Goal: Task Accomplishment & Management: Manage account settings

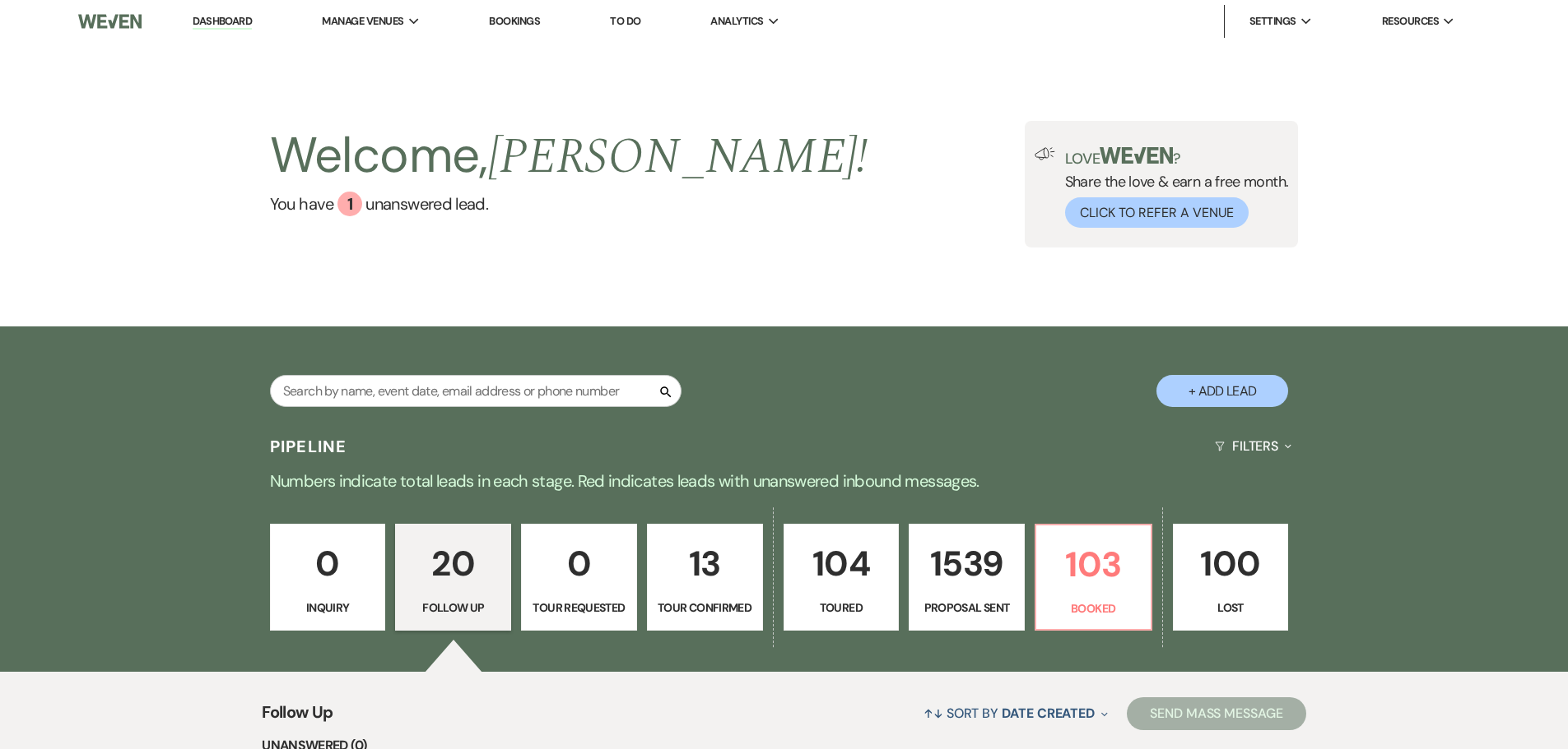
select select "9"
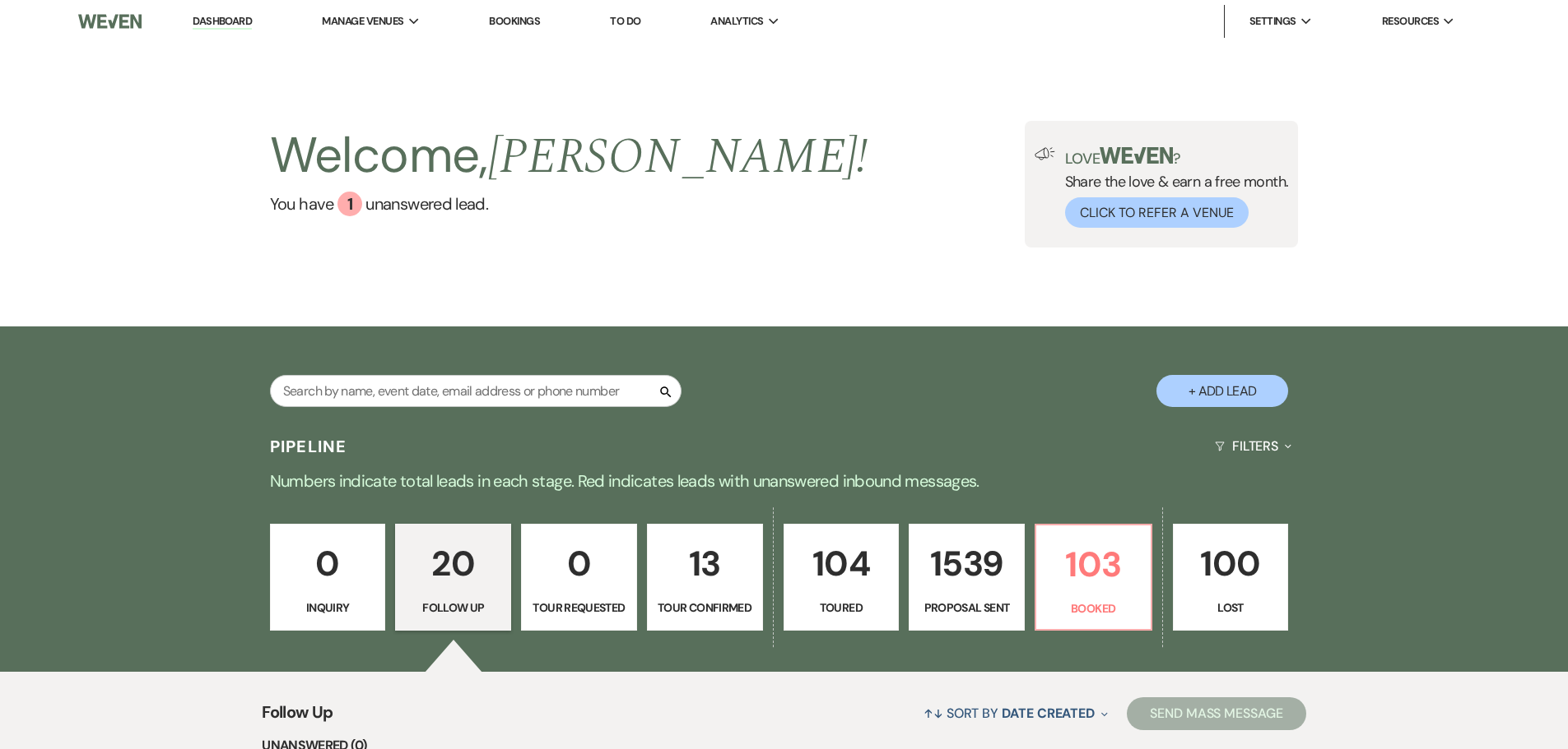
select select "9"
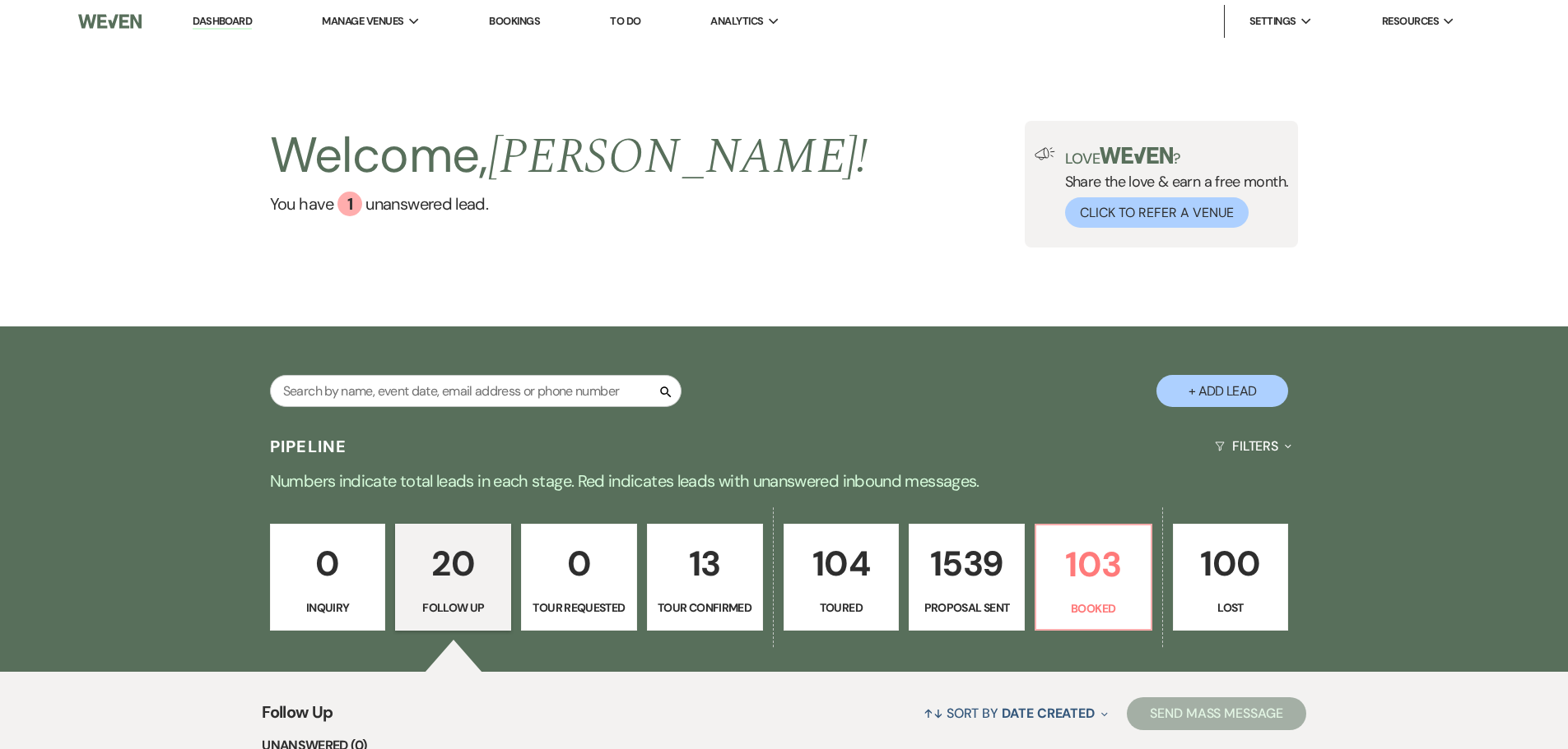
select select "9"
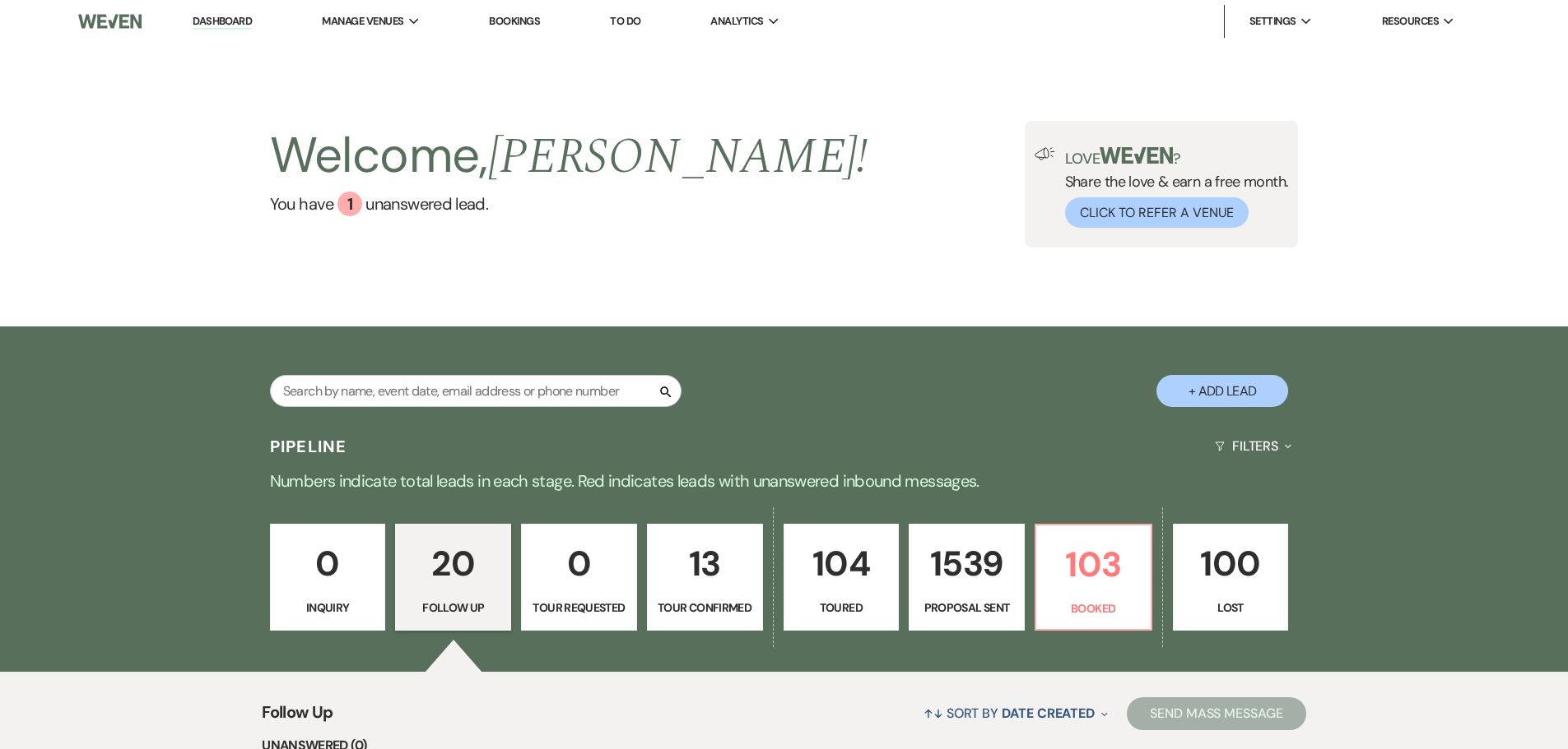
select select "9"
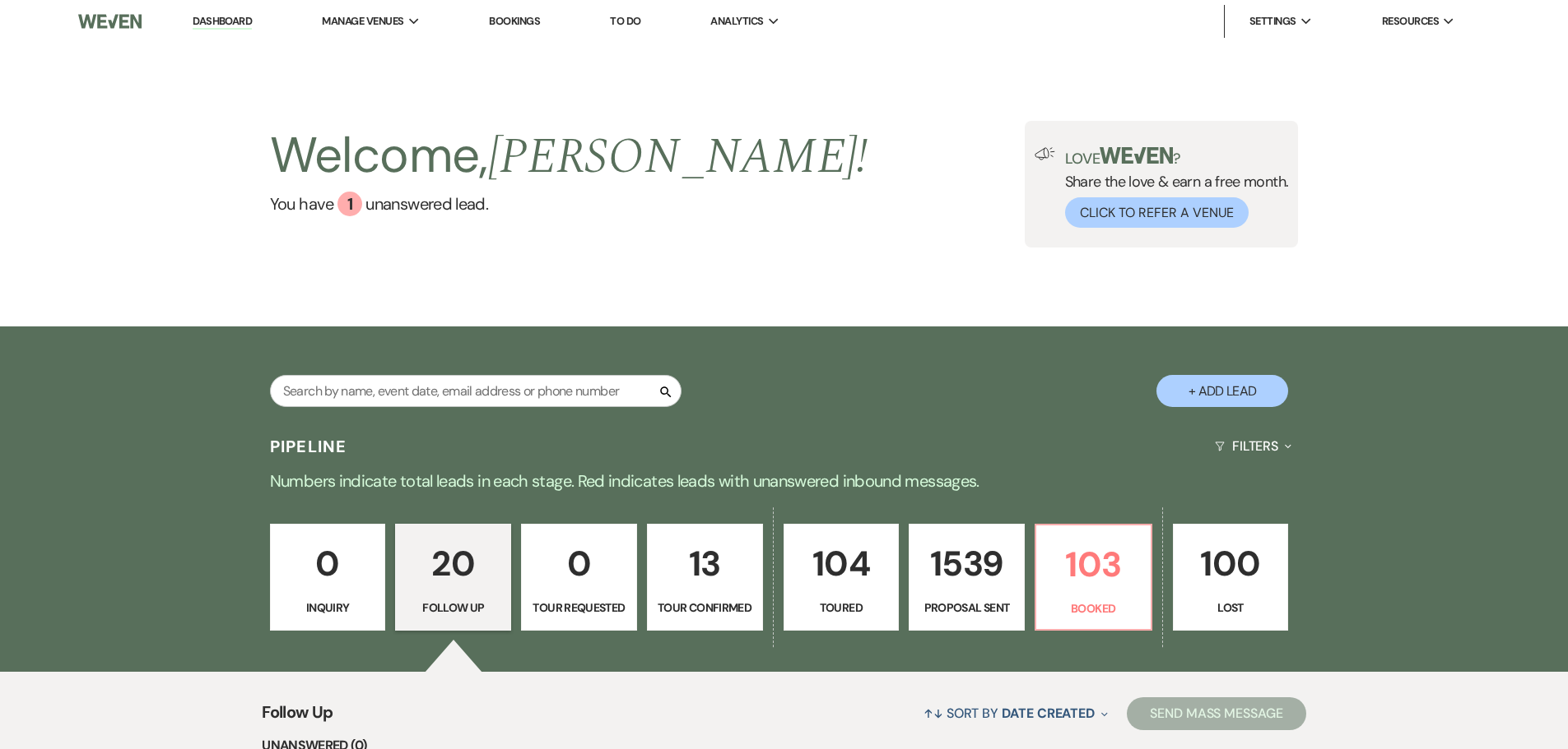
click at [539, 374] on div "Search + Add Lead" at bounding box center [784, 378] width 1185 height 87
click at [542, 404] on input "text" at bounding box center [476, 390] width 412 height 32
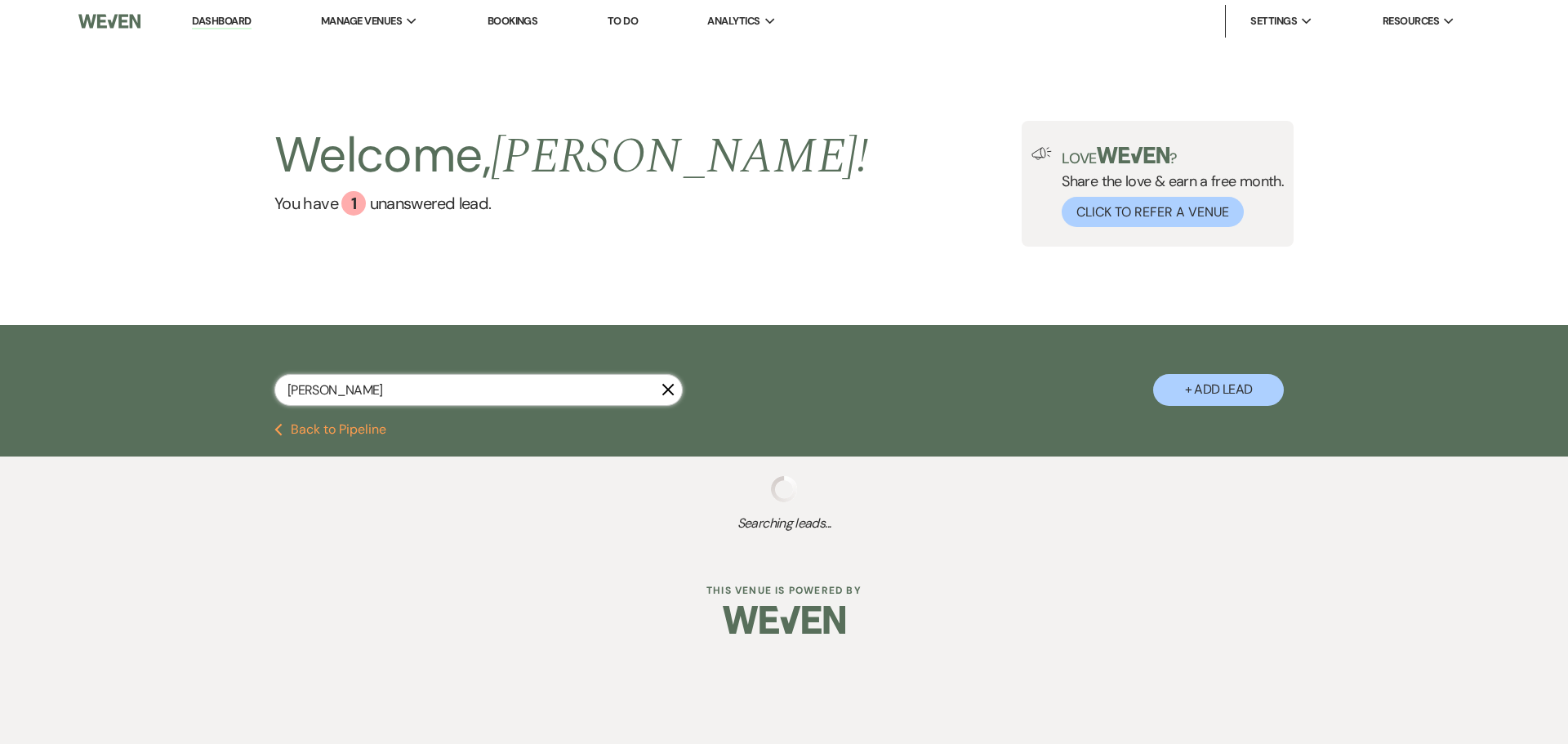
type input "buddy"
select select "9"
select select "8"
select select "4"
select select "8"
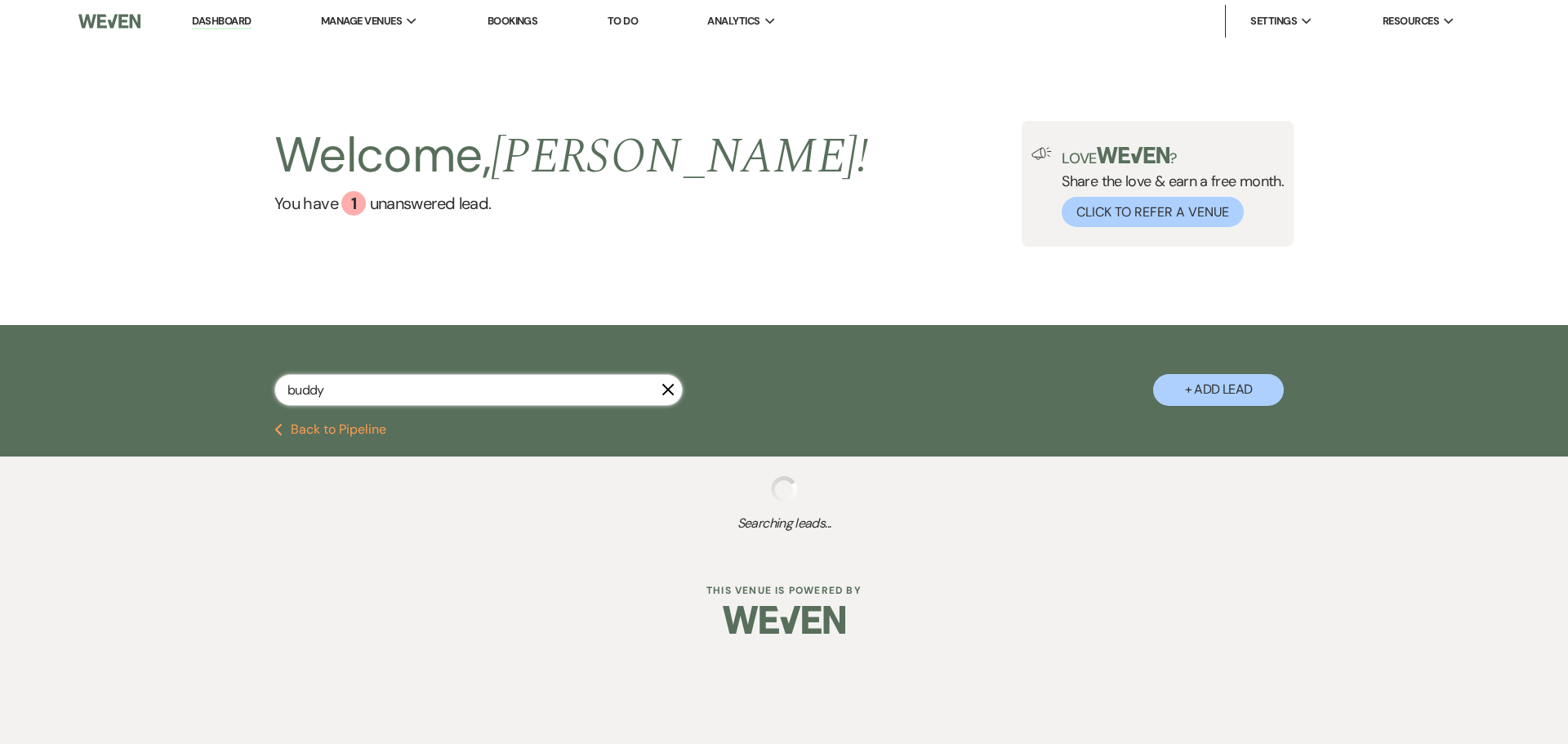
select select "3"
select select "6"
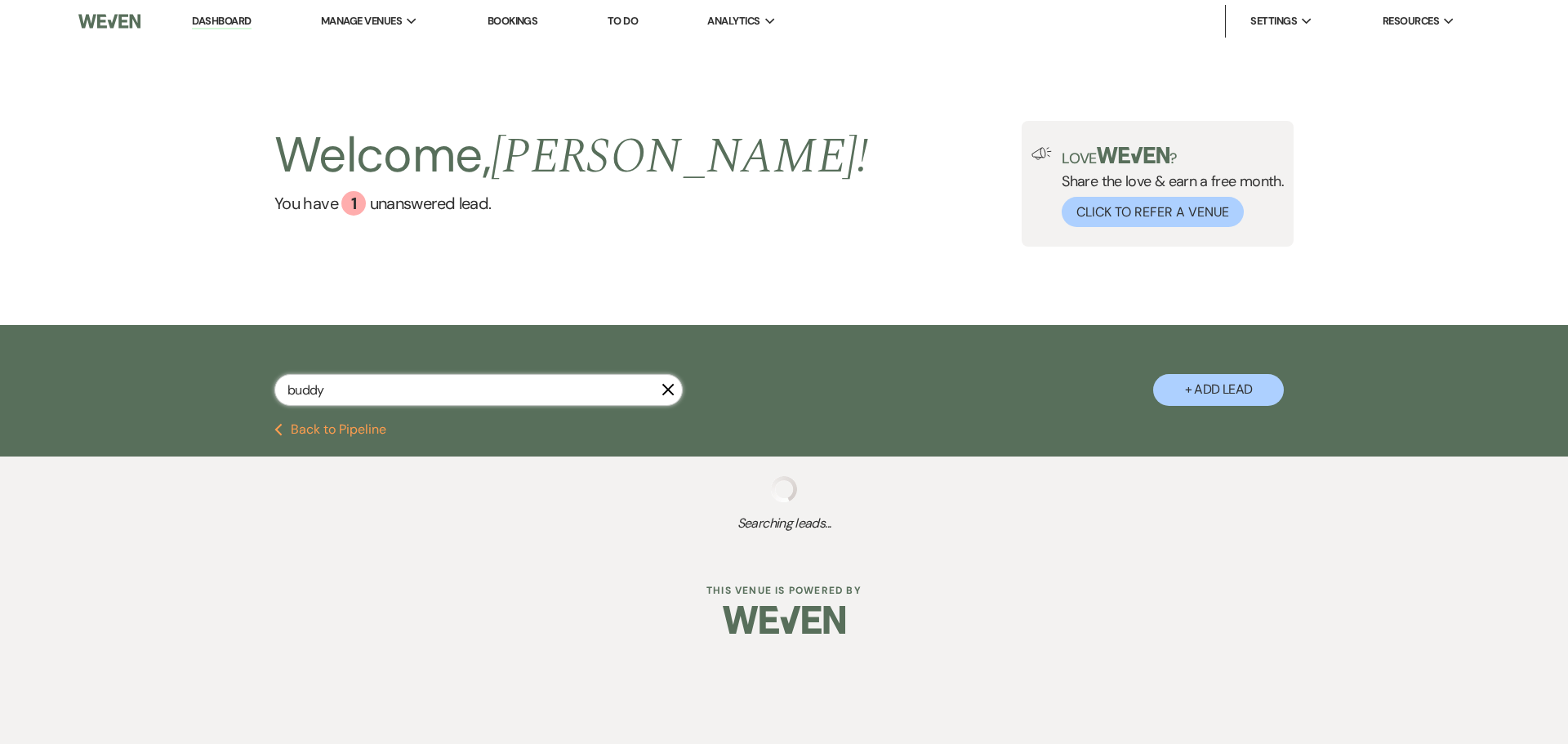
select select "6"
select select "8"
select select "1"
select select "6"
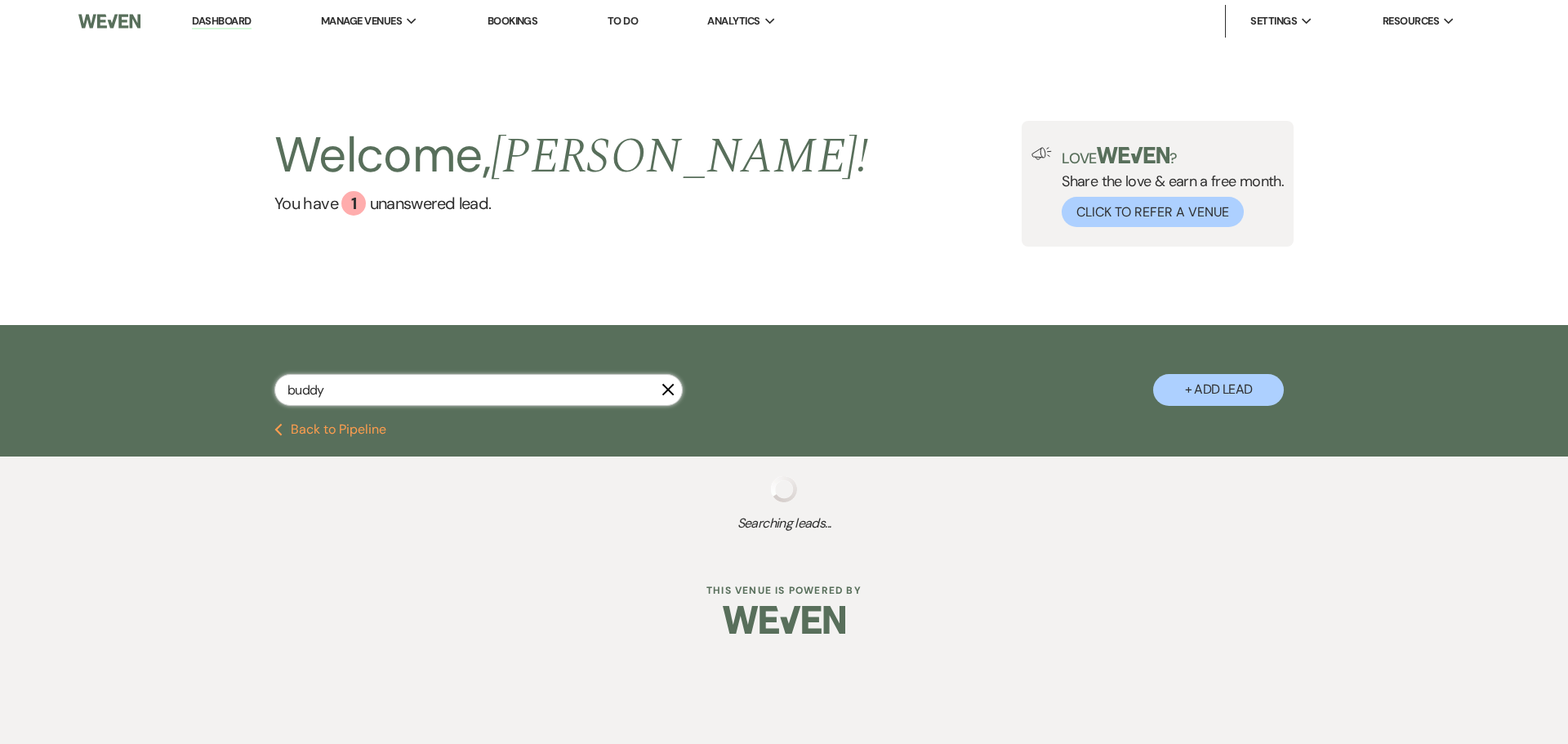
select select "6"
select select "8"
select select "3"
select select "6"
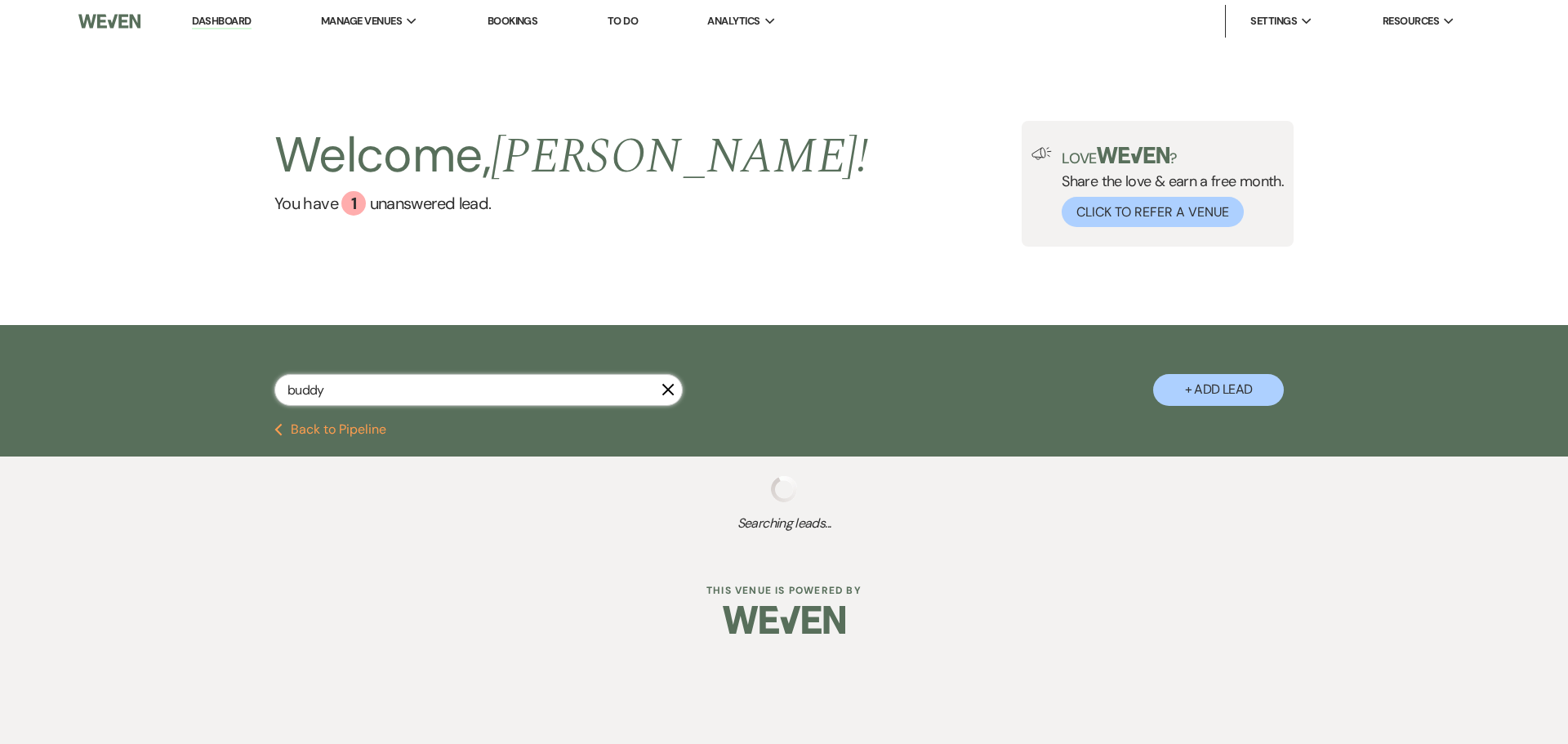
select select "6"
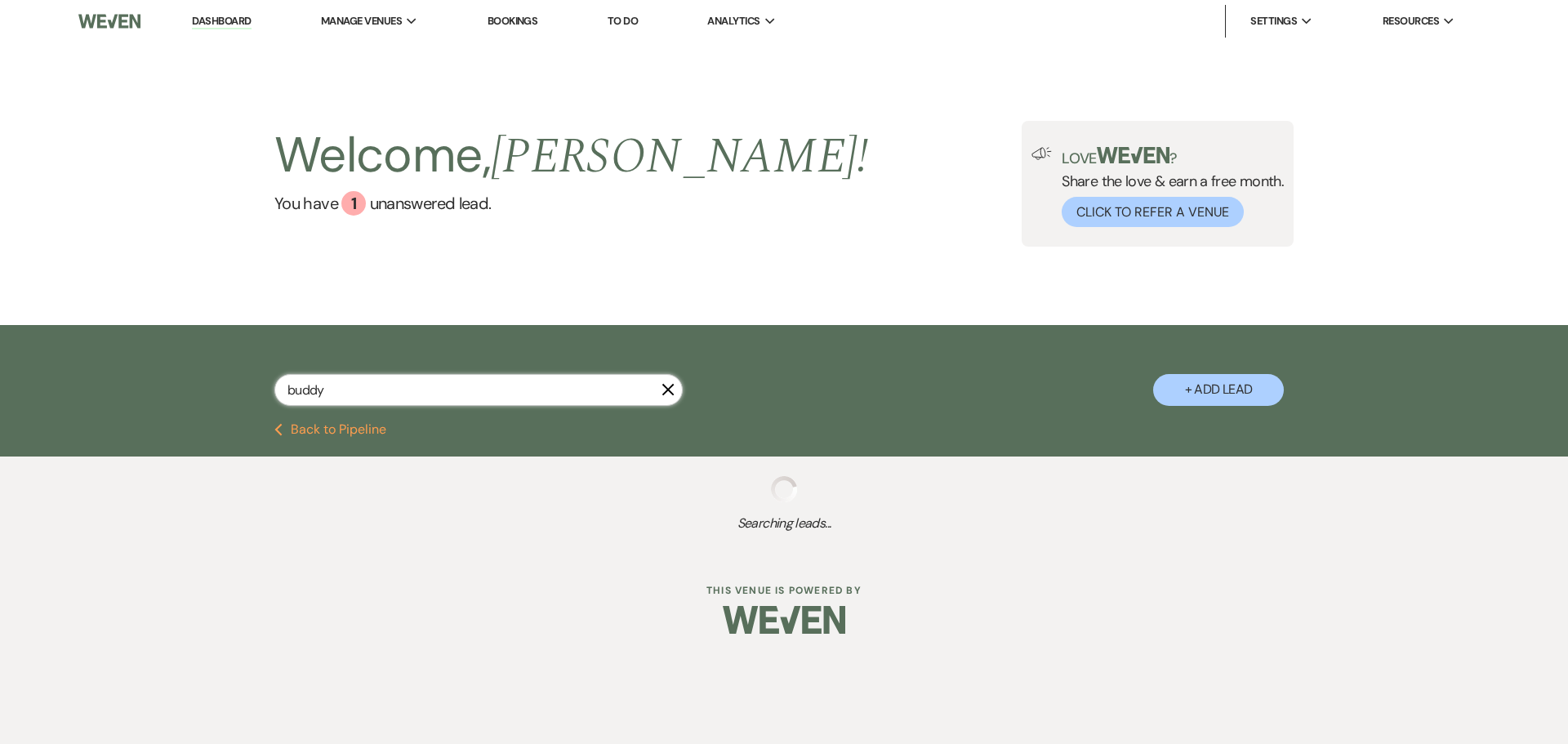
select select "5"
select select "6"
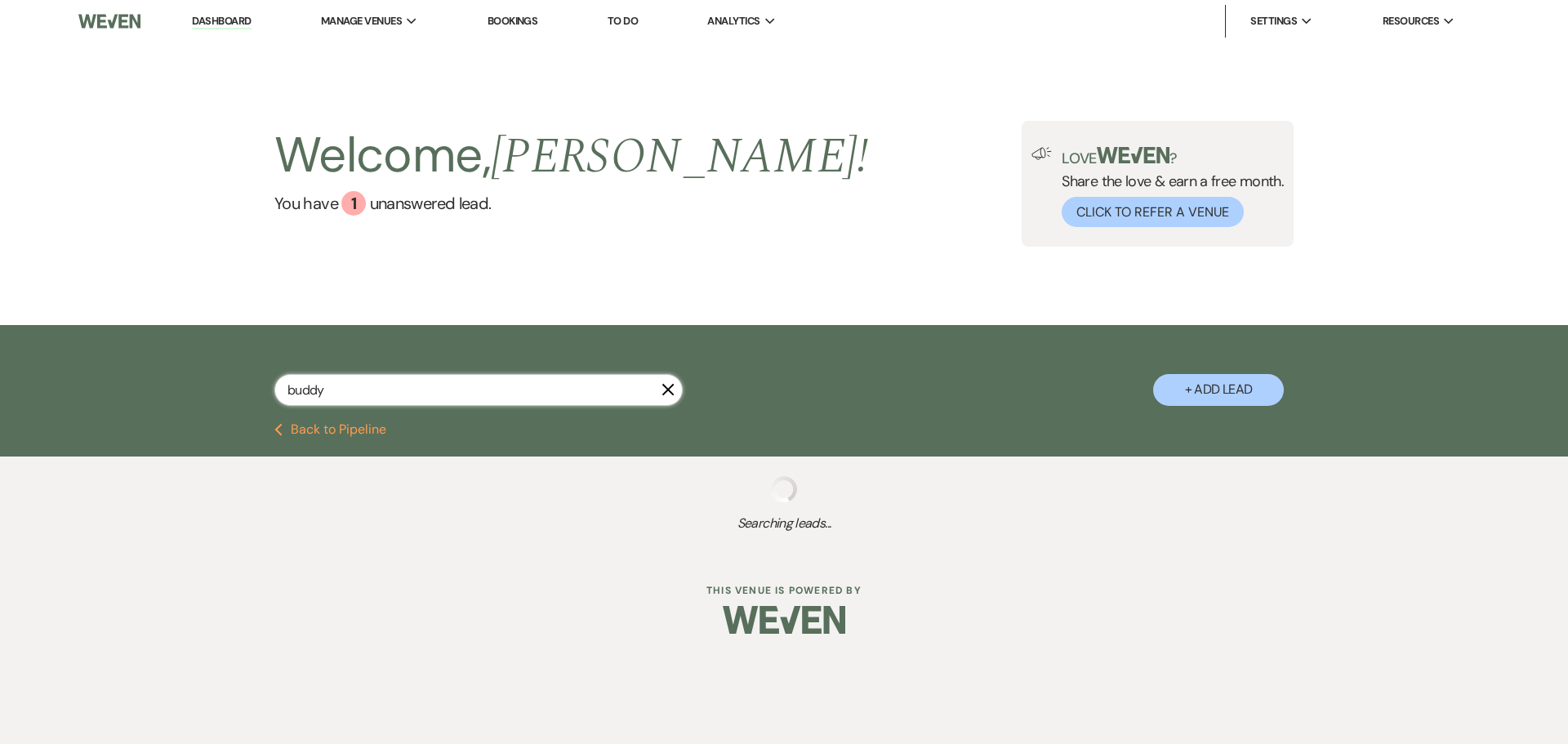
select select "8"
select select "6"
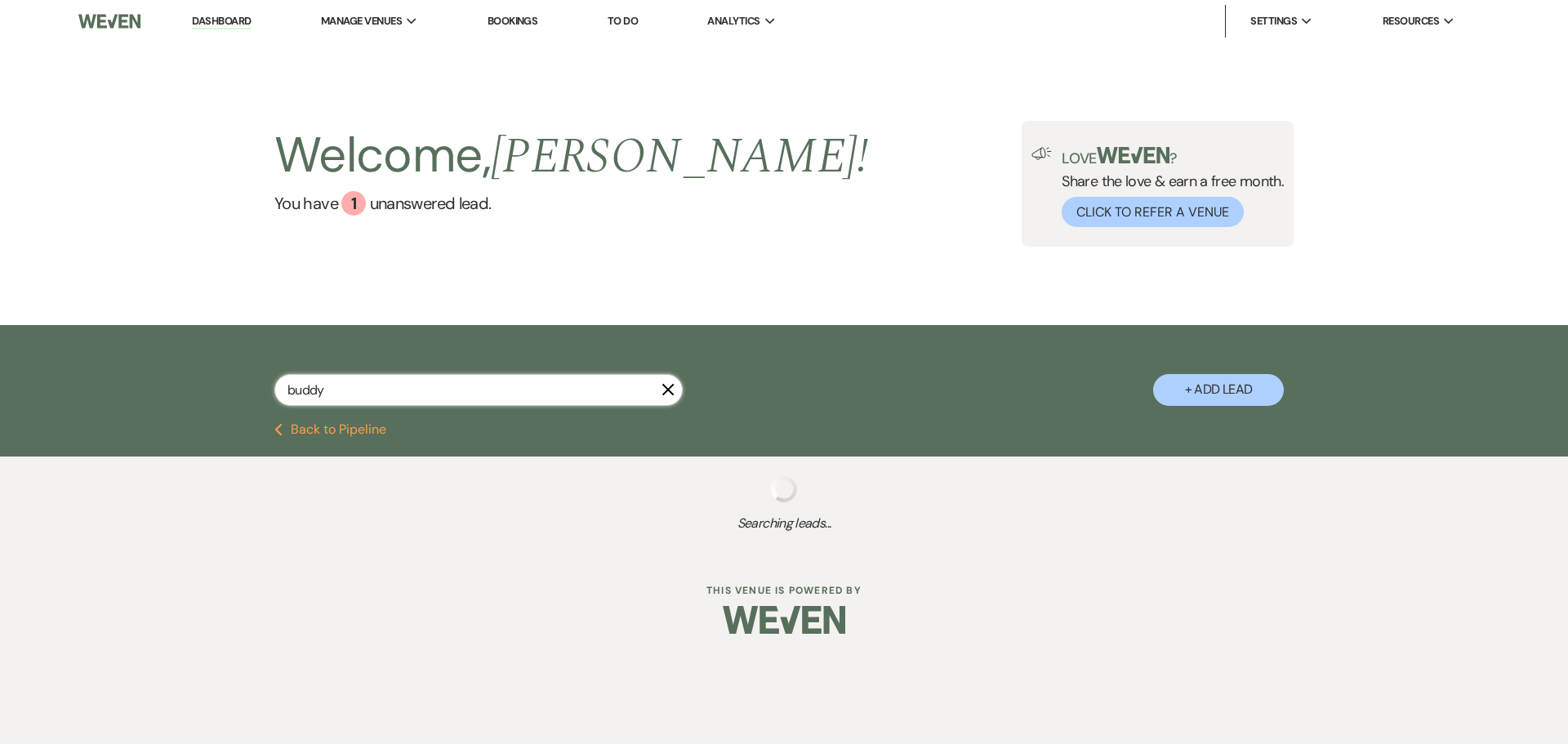
select select "6"
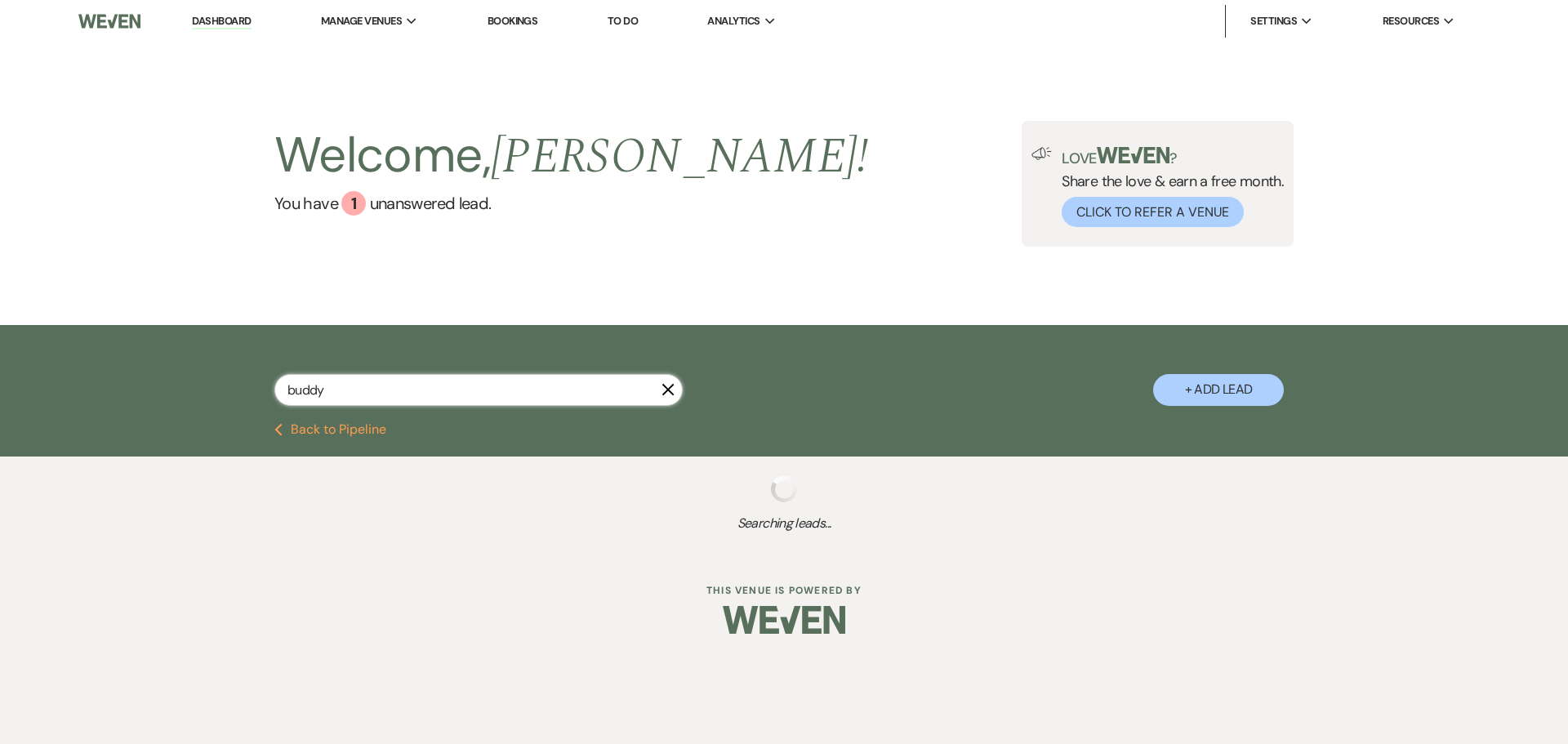
select select "8"
select select "6"
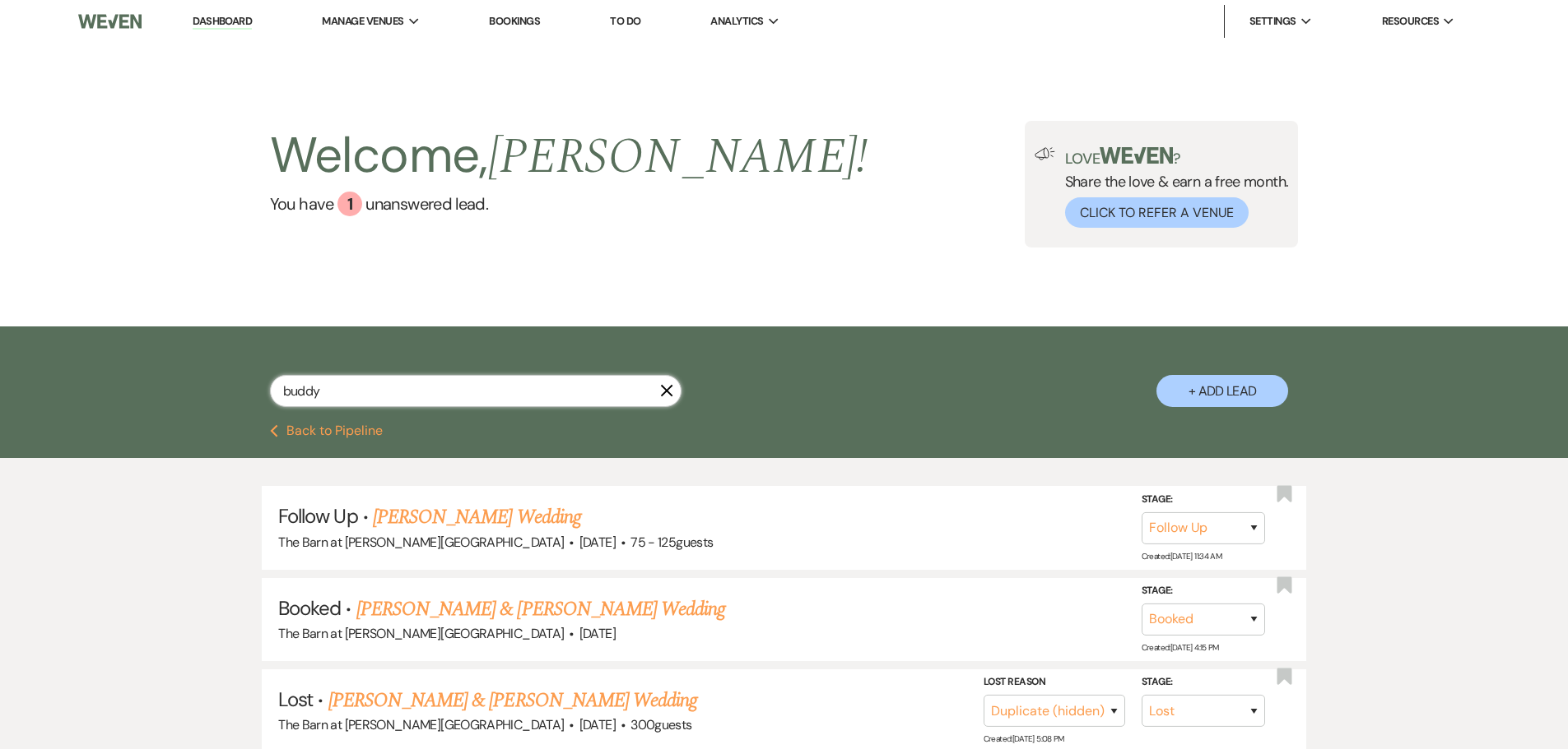
type input "buddy"
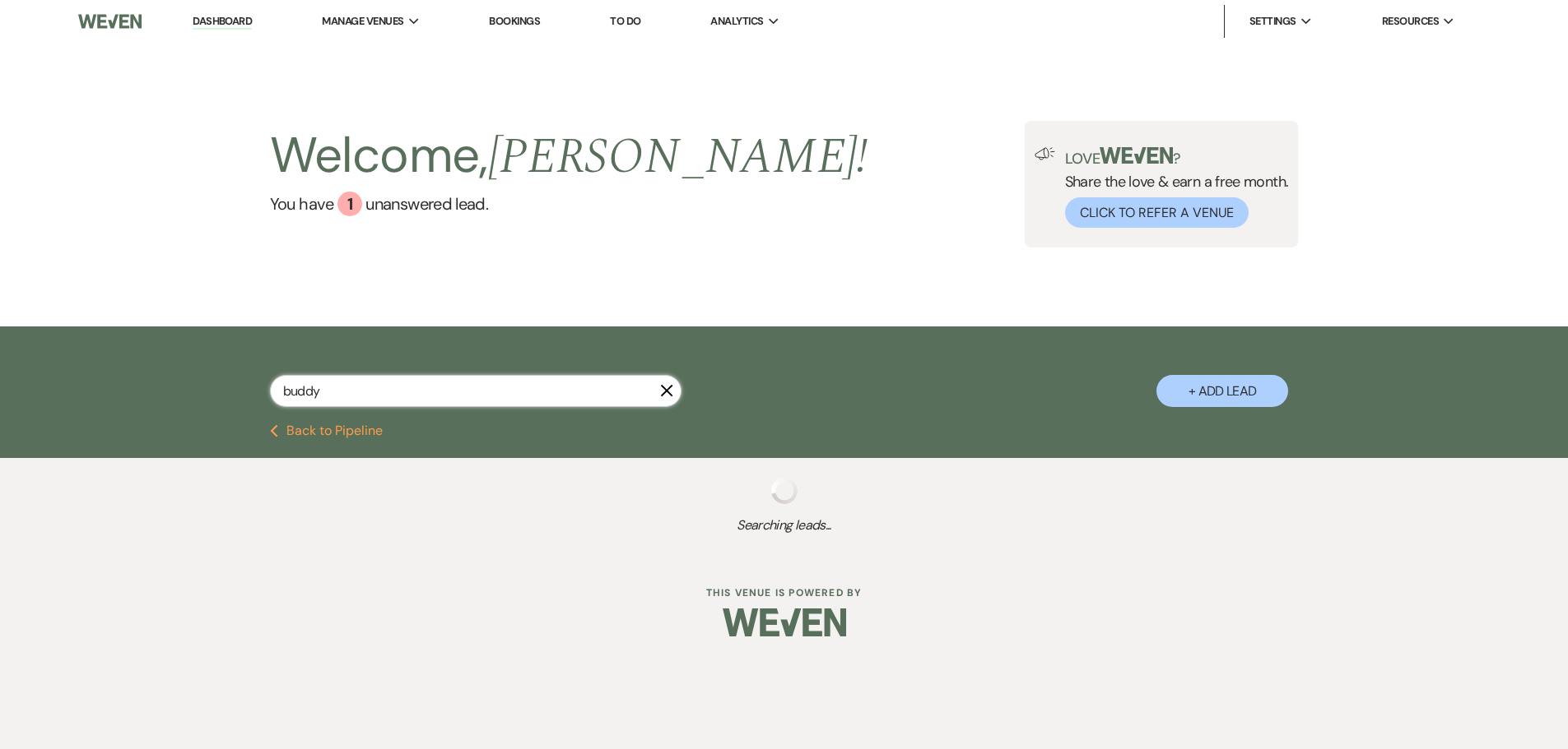
select select "8"
select select "4"
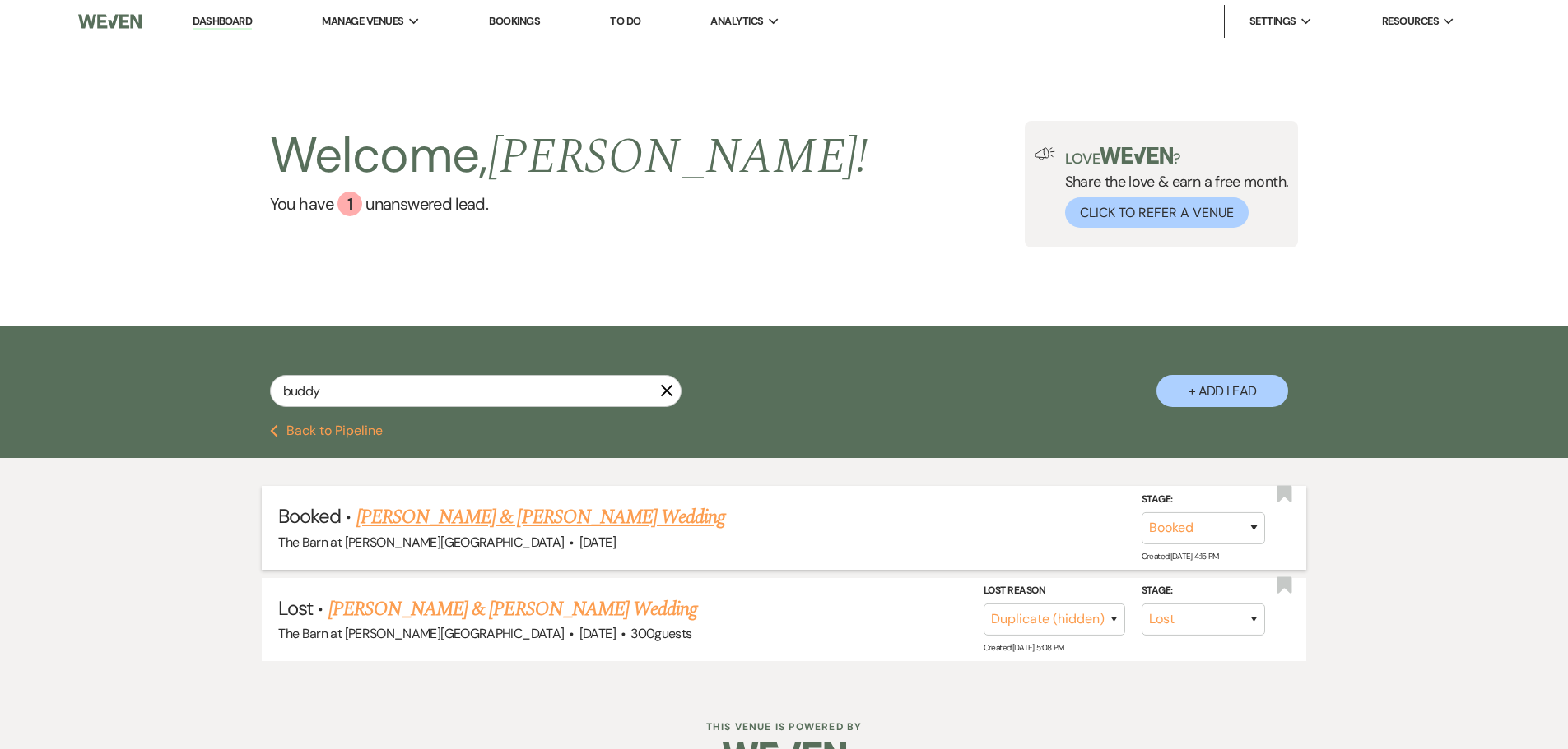
click at [503, 520] on link "[PERSON_NAME] & [PERSON_NAME] Wedding" at bounding box center [540, 517] width 369 height 29
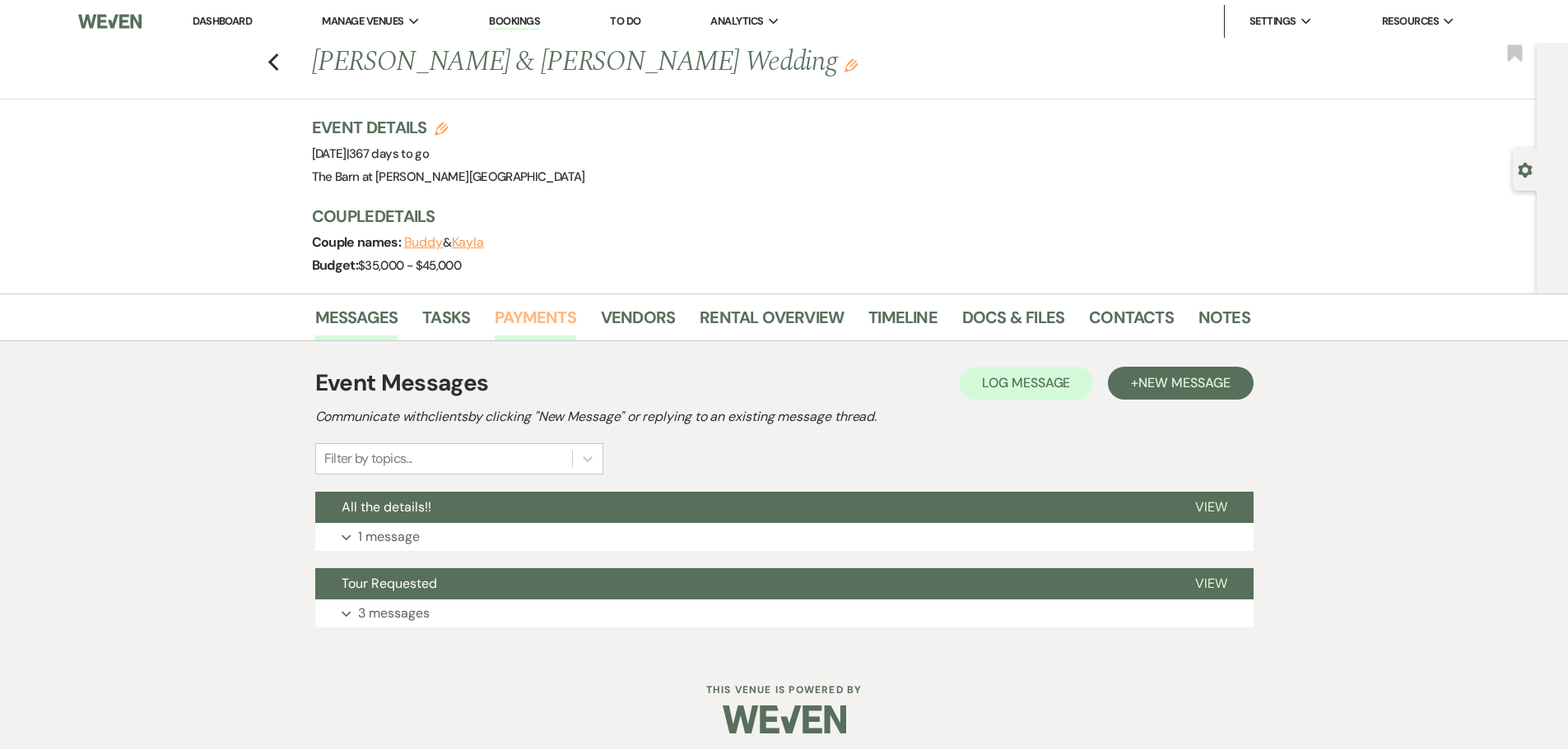
click at [561, 320] on link "Payments" at bounding box center [535, 323] width 81 height 36
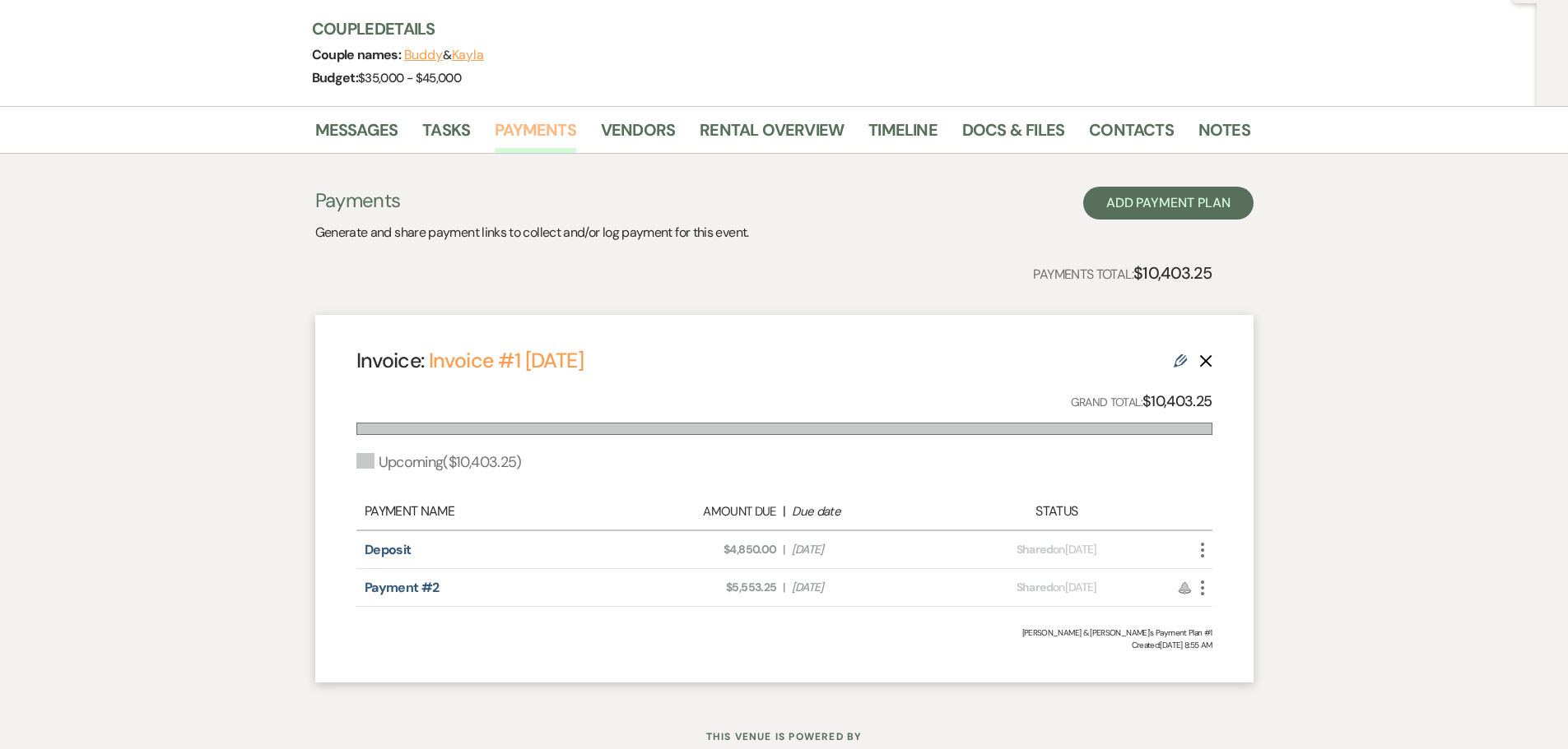
scroll to position [161, 0]
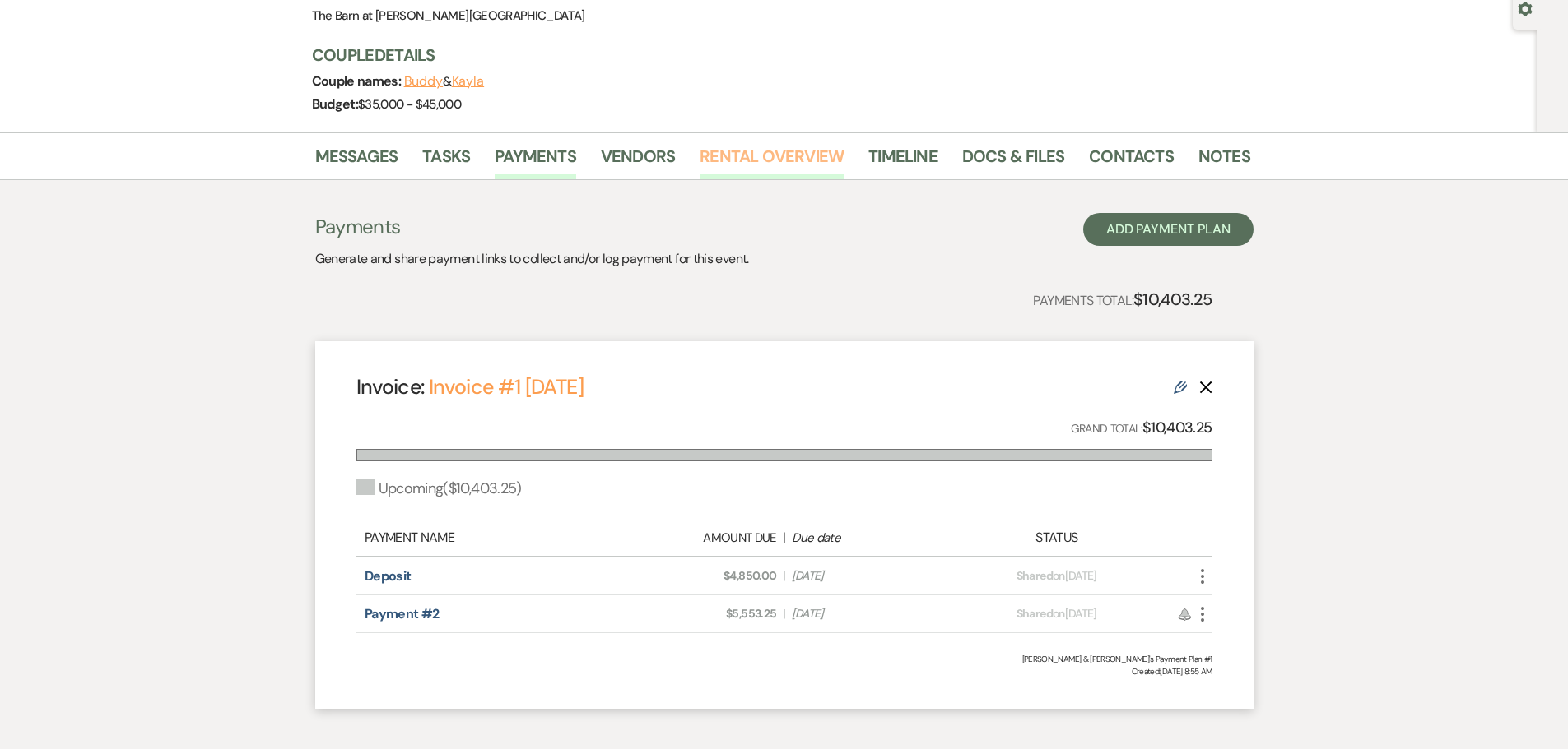
click at [745, 152] on link "Rental Overview" at bounding box center [771, 161] width 144 height 36
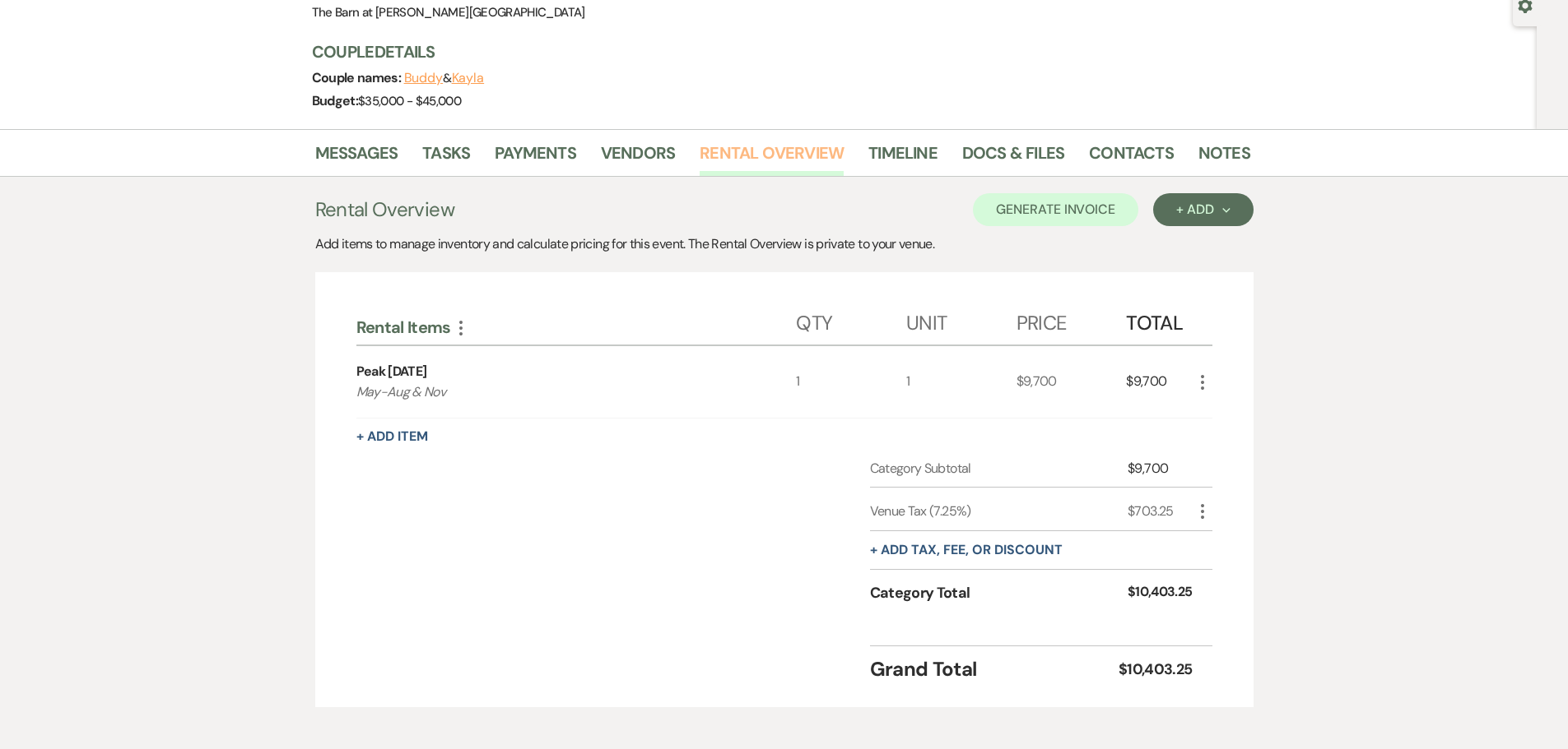
scroll to position [245, 0]
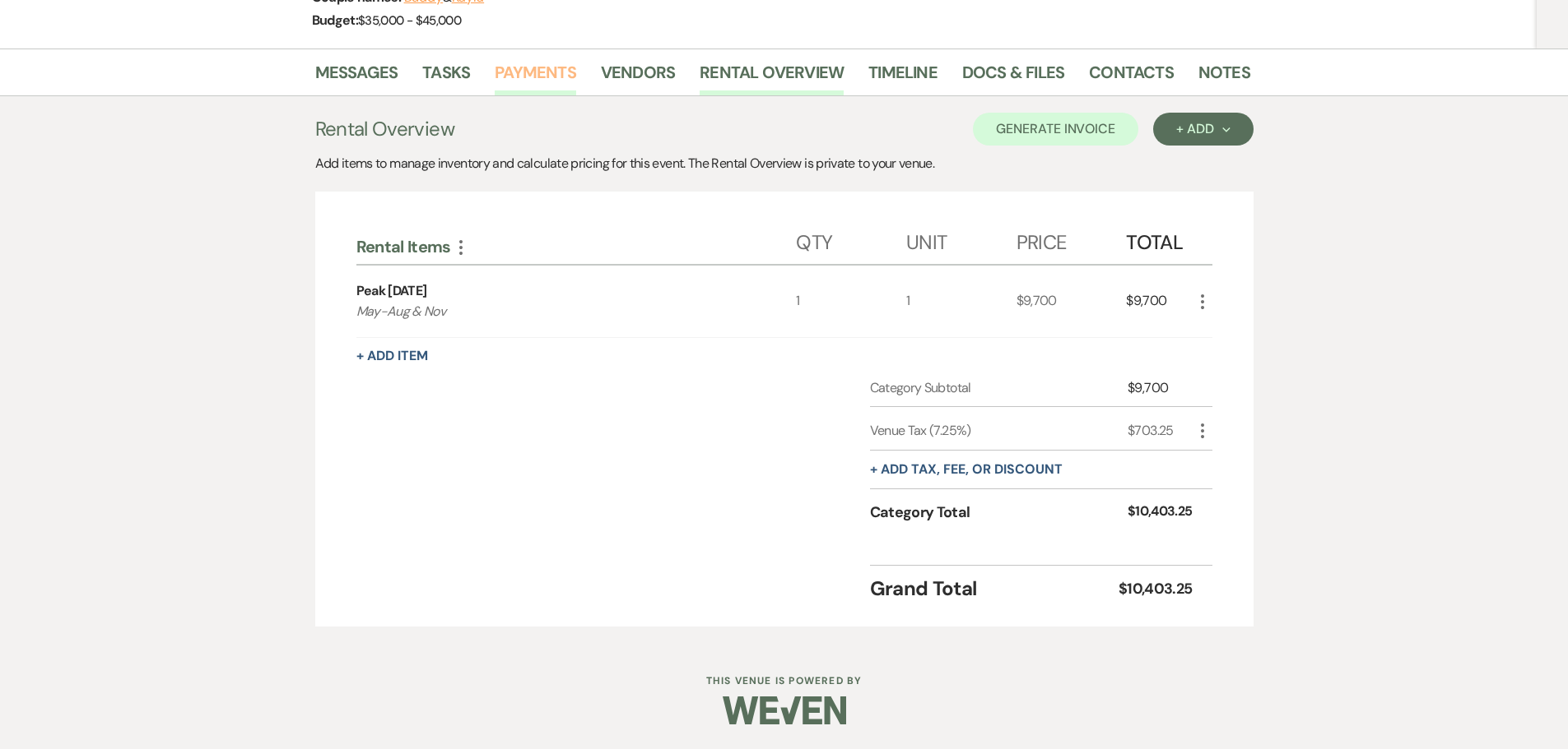
click at [550, 77] on link "Payments" at bounding box center [535, 78] width 81 height 36
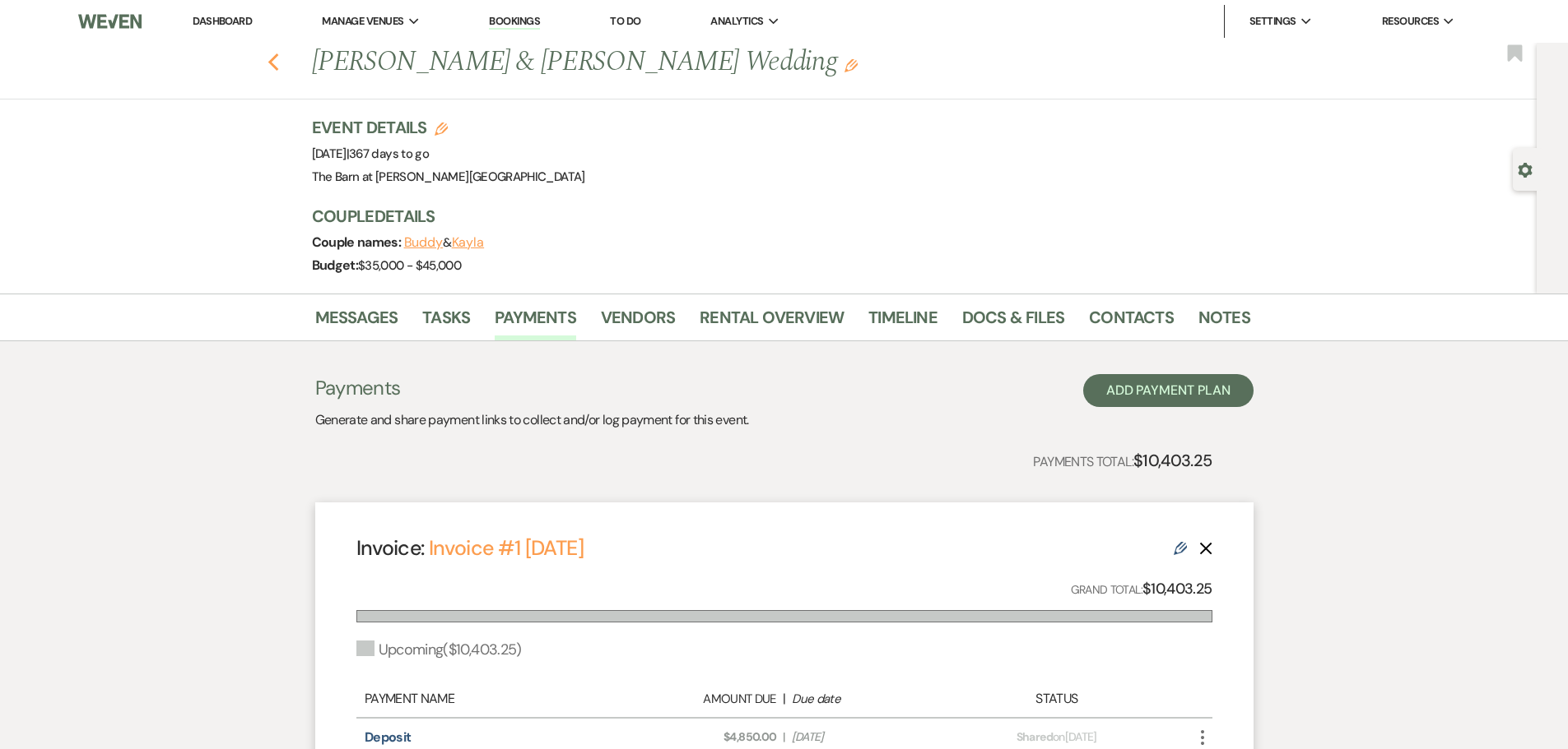
click at [280, 68] on icon "Previous" at bounding box center [274, 63] width 13 height 20
select select "8"
select select "4"
